Goal: Task Accomplishment & Management: Use online tool/utility

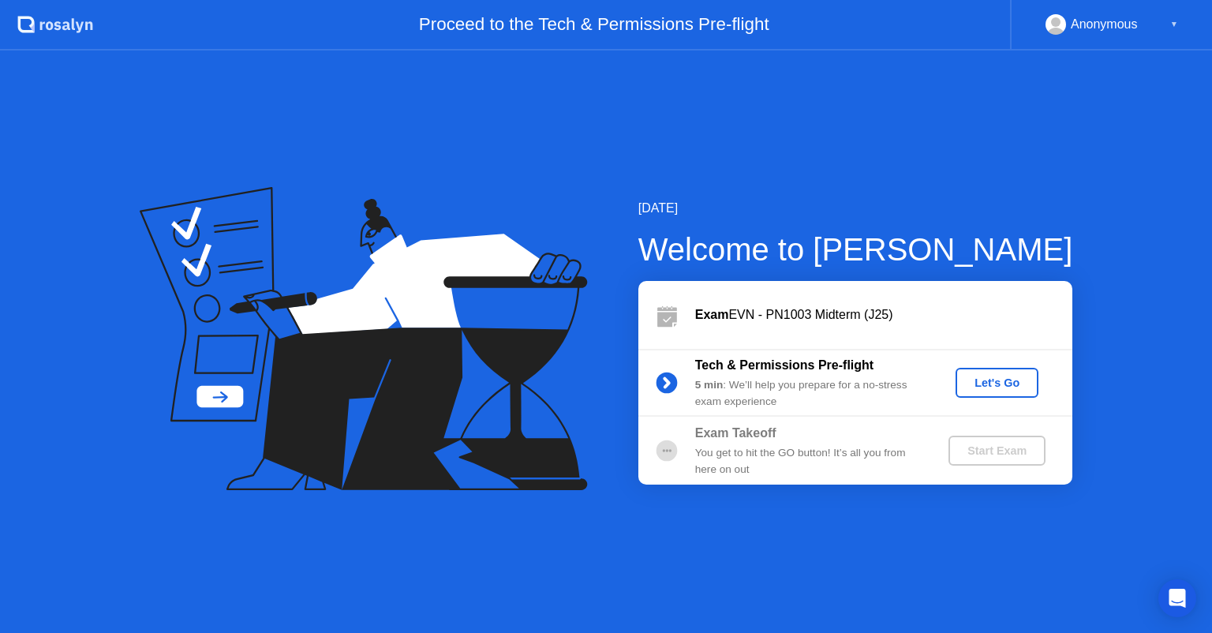
click at [985, 380] on div "Let's Go" at bounding box center [997, 382] width 70 height 13
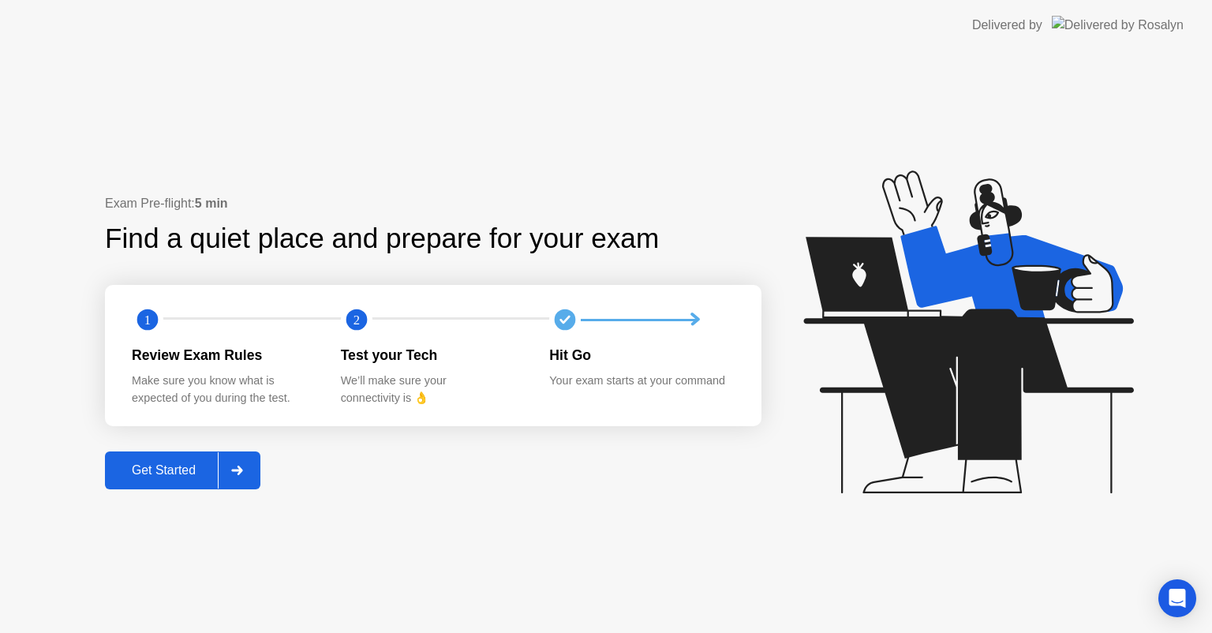
click at [135, 463] on div "Get Started" at bounding box center [164, 470] width 108 height 14
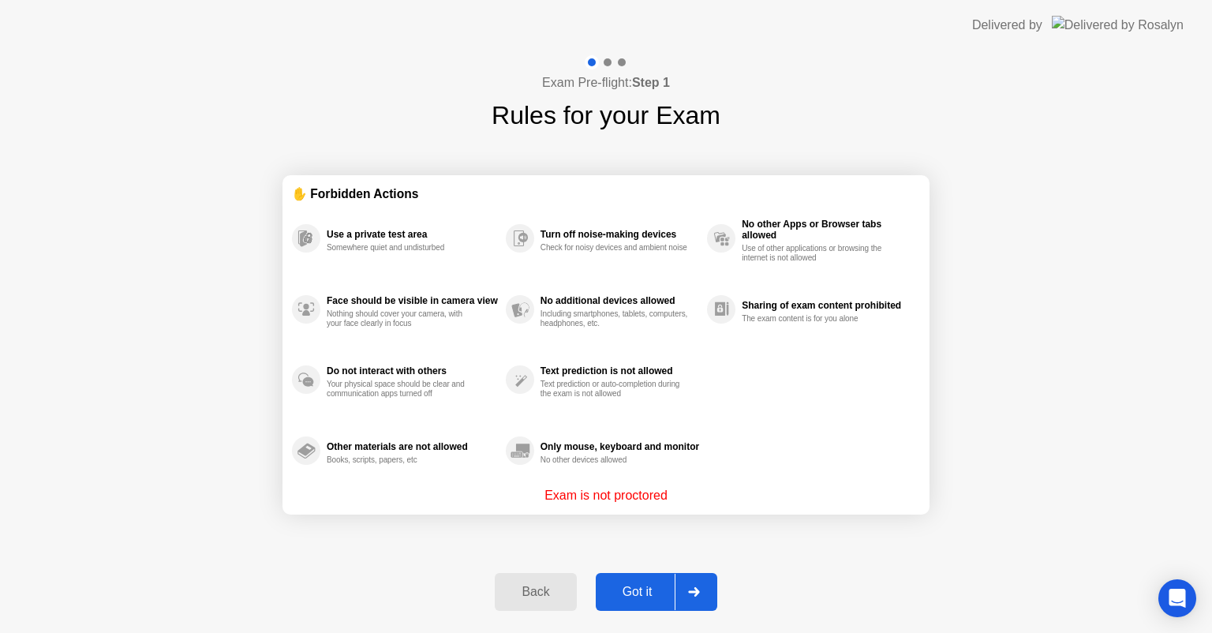
click at [648, 585] on div "Got it" at bounding box center [638, 592] width 74 height 14
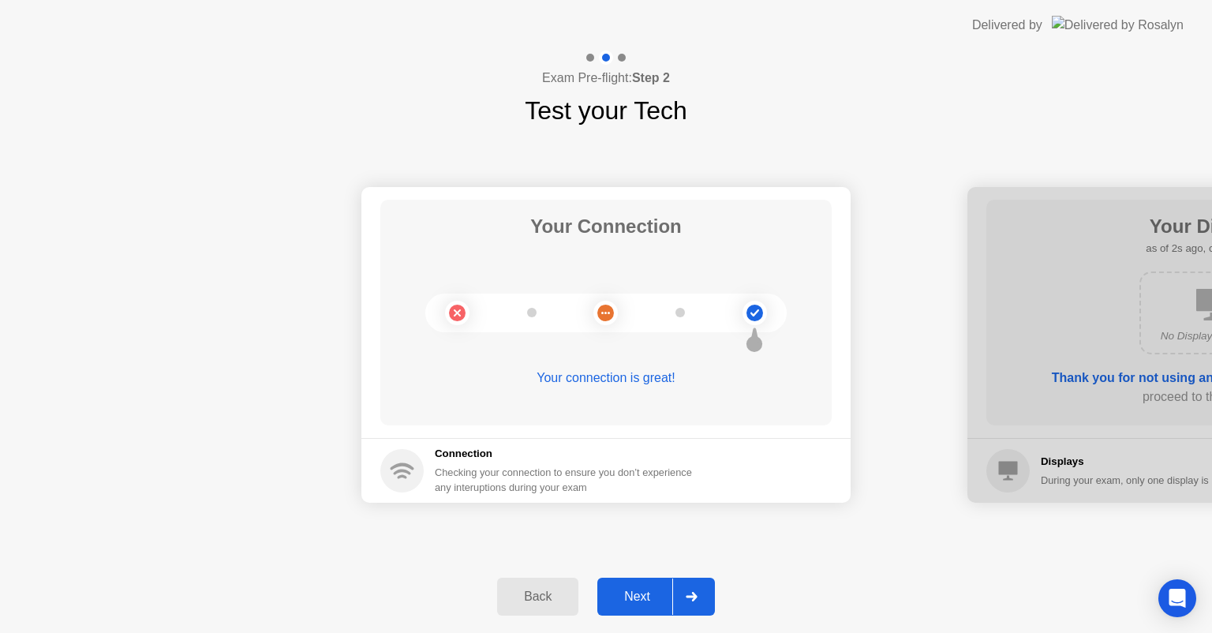
click at [642, 597] on div "Next" at bounding box center [637, 596] width 70 height 14
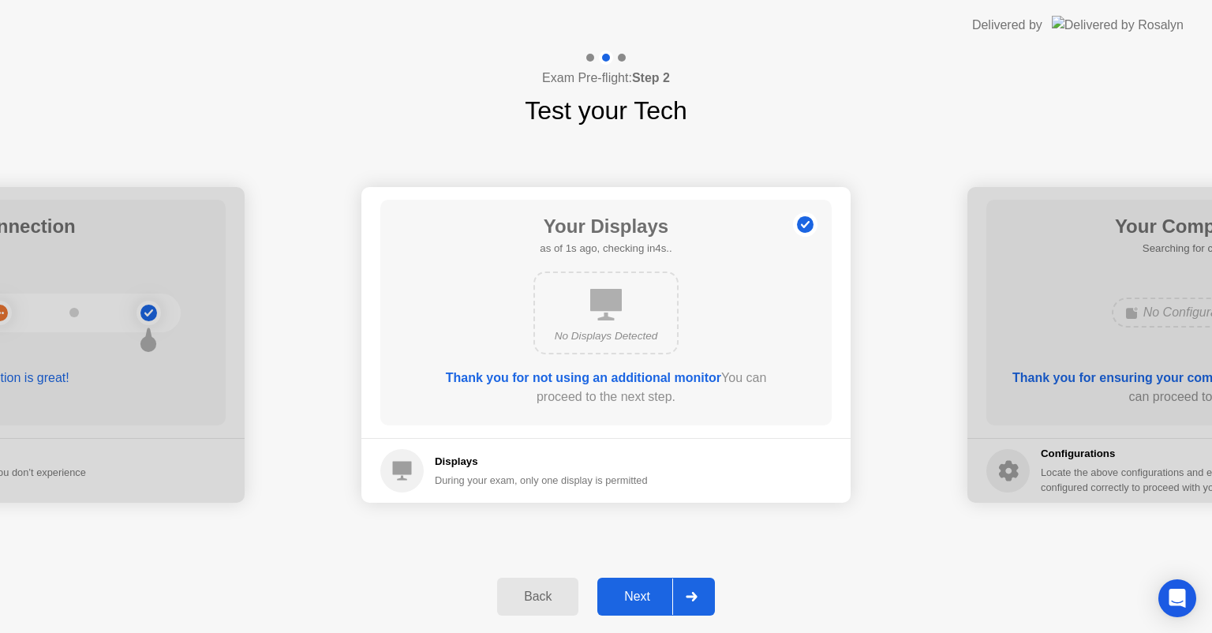
click at [642, 597] on div "Next" at bounding box center [637, 596] width 70 height 14
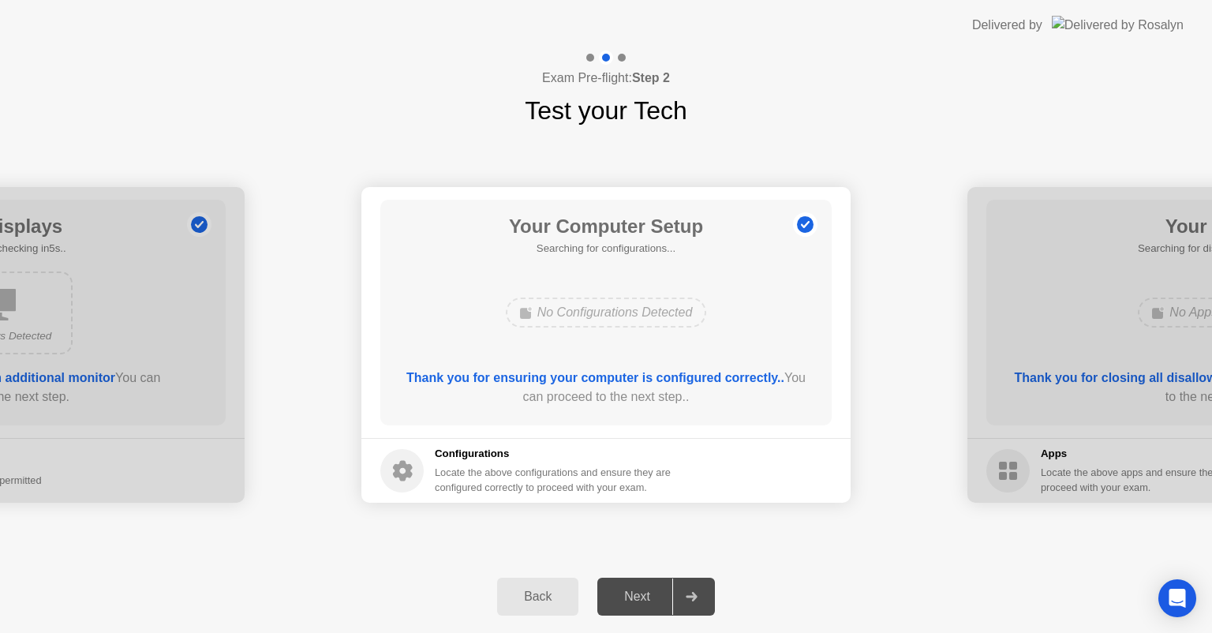
click at [642, 597] on div "Next" at bounding box center [637, 596] width 70 height 14
click at [543, 306] on div "No Configurations Detected" at bounding box center [606, 313] width 201 height 30
click at [473, 469] on div "Locate the above configurations and ensure they are configured correctly to pro…" at bounding box center [554, 480] width 239 height 30
click at [538, 376] on b "Thank you for ensuring your computer is configured correctly.." at bounding box center [595, 377] width 378 height 13
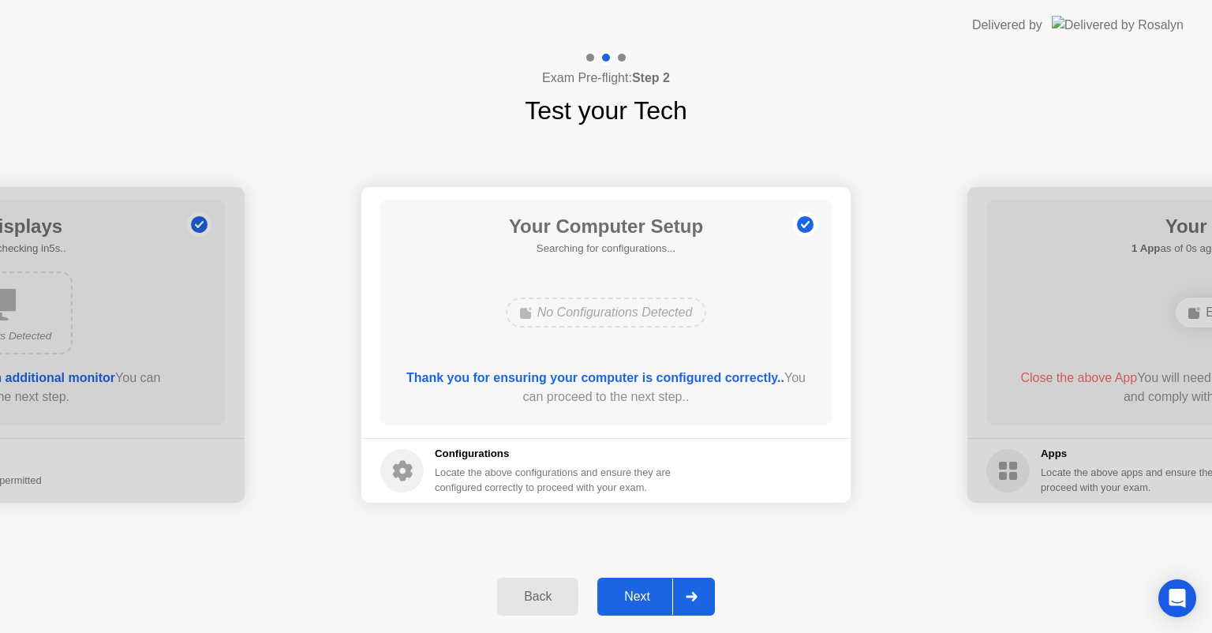
click at [638, 583] on button "Next" at bounding box center [656, 597] width 118 height 38
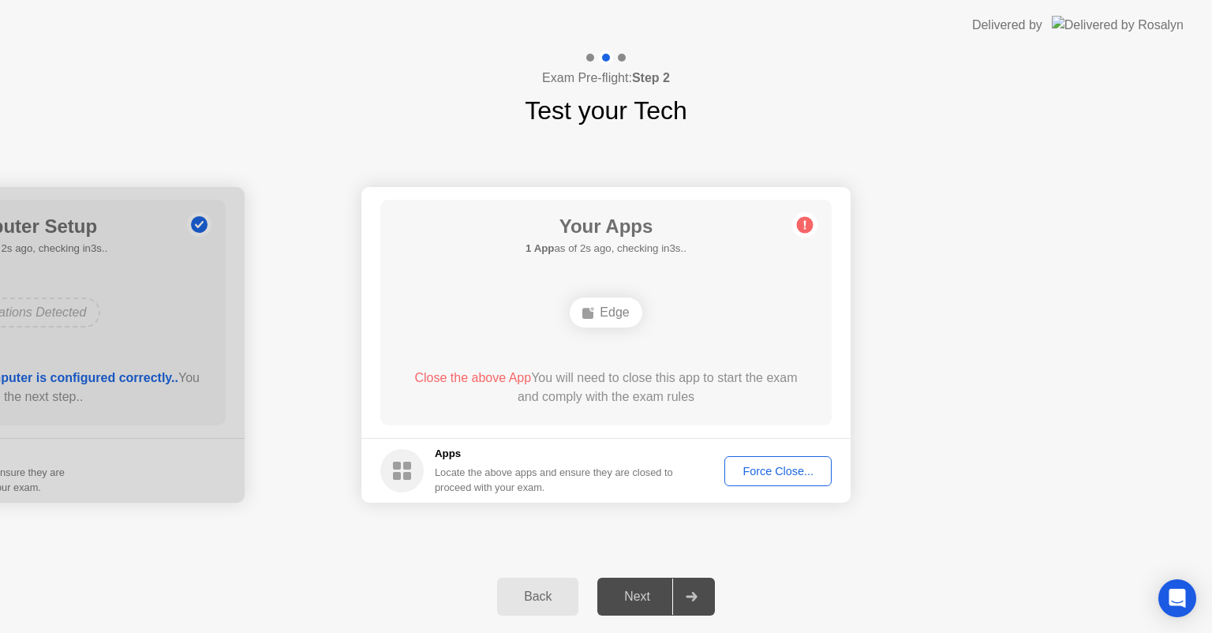
click at [777, 470] on div "Force Close..." at bounding box center [778, 471] width 96 height 13
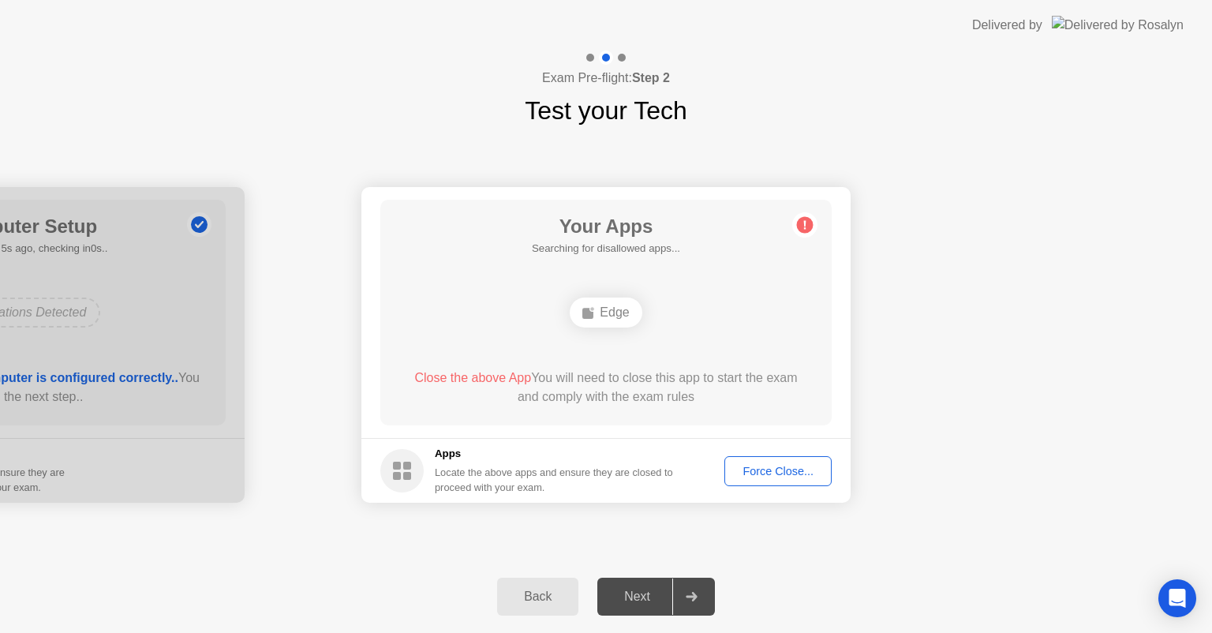
click at [791, 472] on div "Force Close..." at bounding box center [778, 471] width 96 height 13
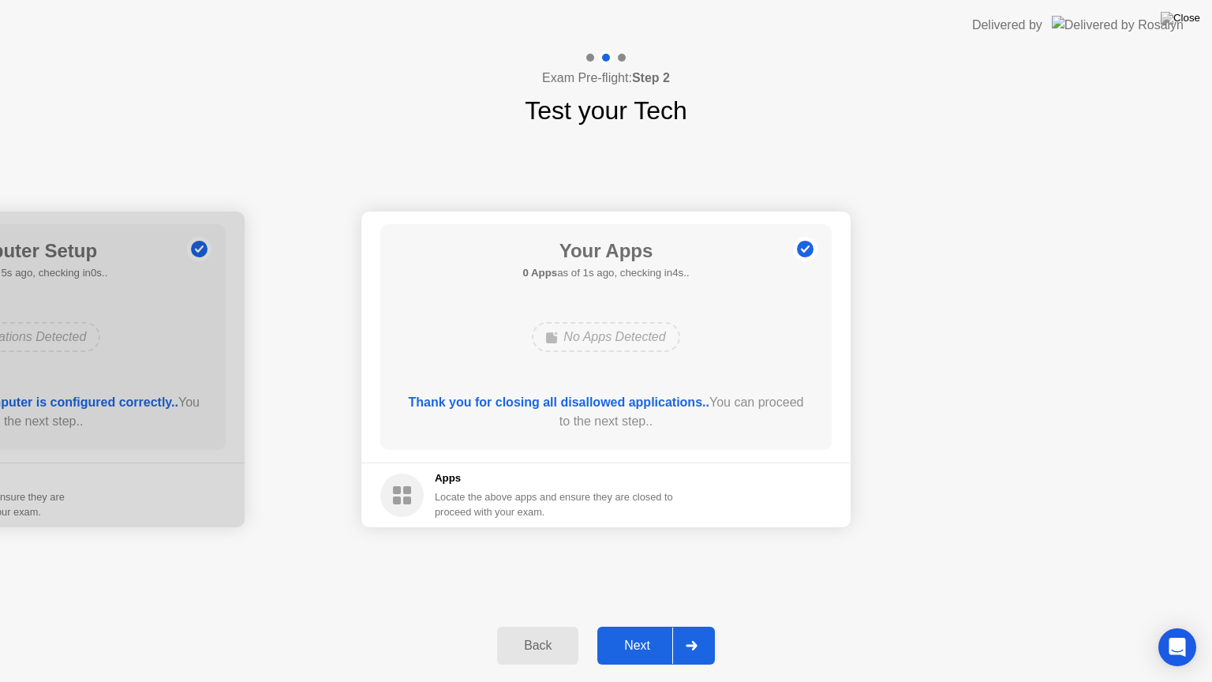
click at [634, 632] on div "Next" at bounding box center [637, 645] width 70 height 14
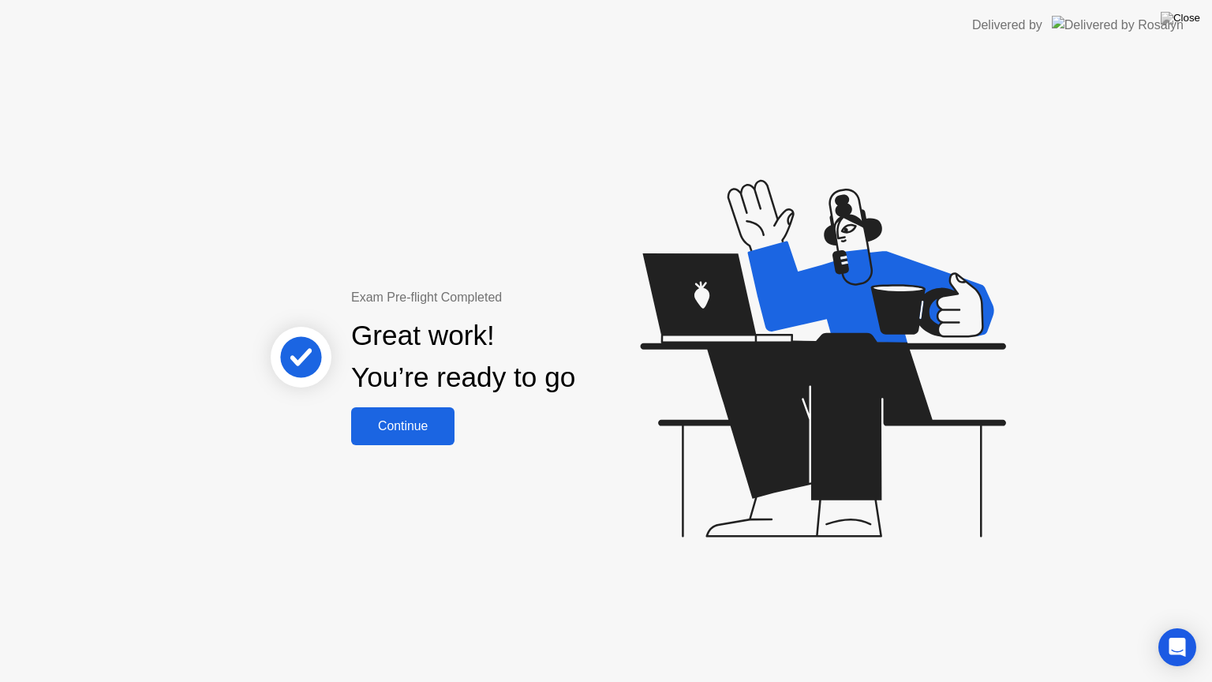
click at [402, 428] on div "Continue" at bounding box center [403, 426] width 94 height 14
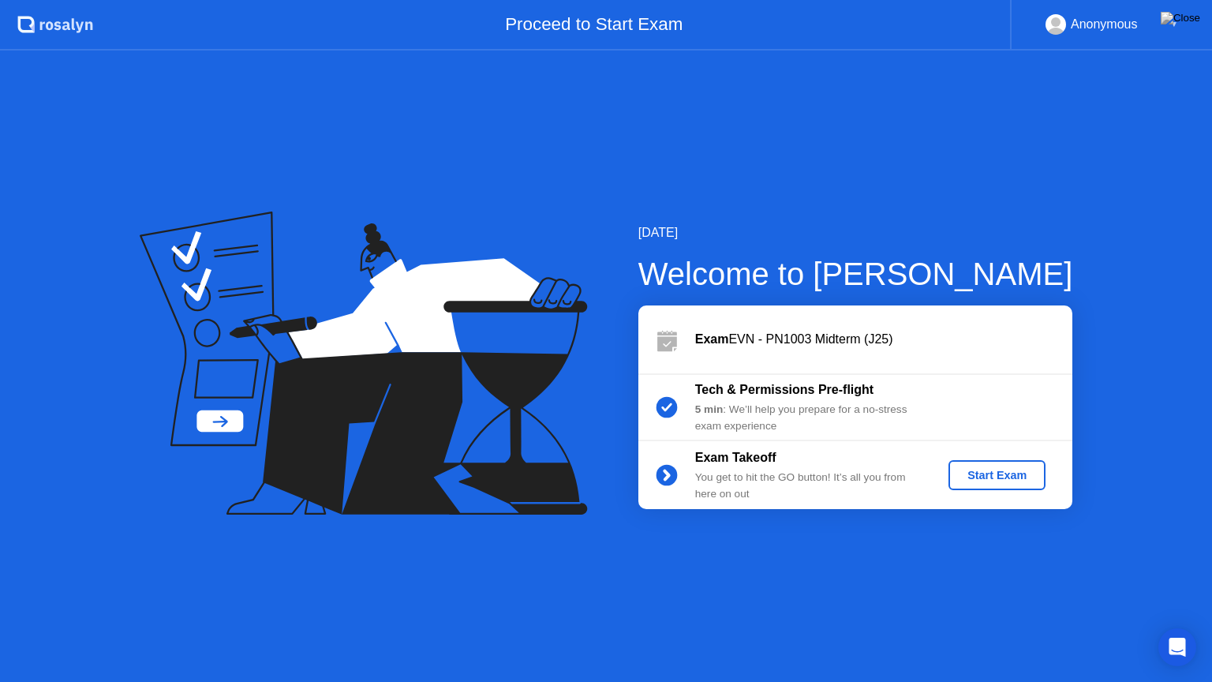
click at [1001, 466] on button "Start Exam" at bounding box center [997, 475] width 97 height 30
